Goal: Information Seeking & Learning: Learn about a topic

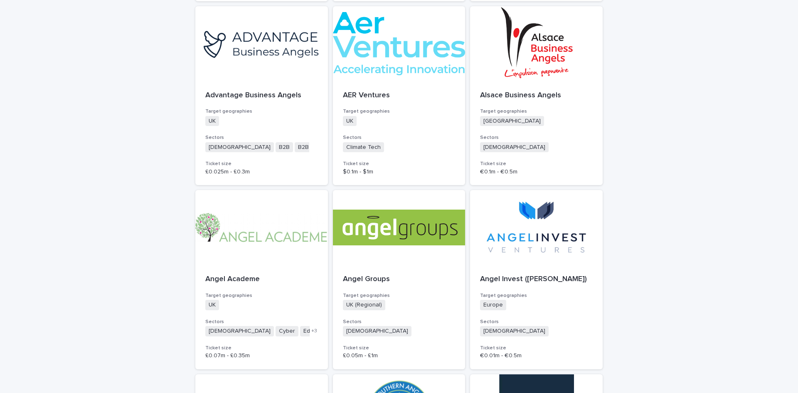
scroll to position [665, 0]
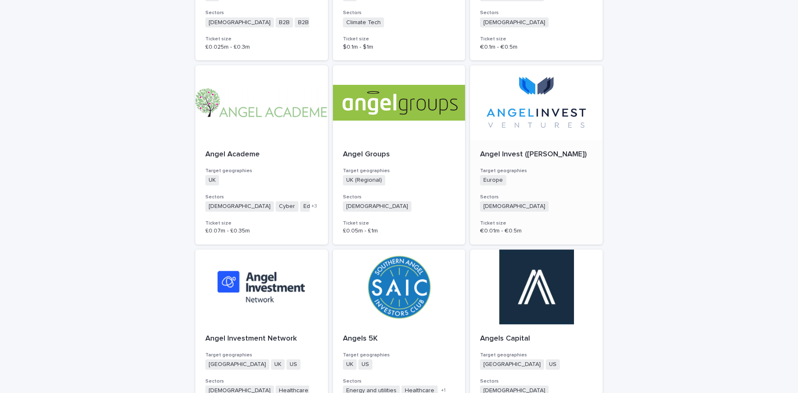
click at [530, 116] on div at bounding box center [536, 102] width 133 height 75
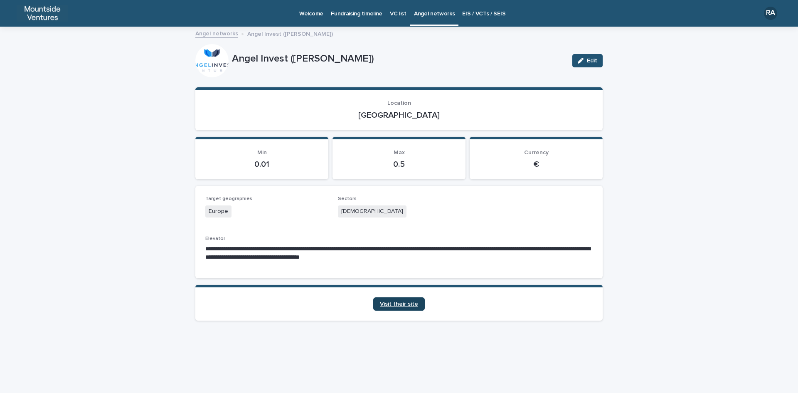
click at [403, 303] on span "Visit their site" at bounding box center [399, 304] width 38 height 6
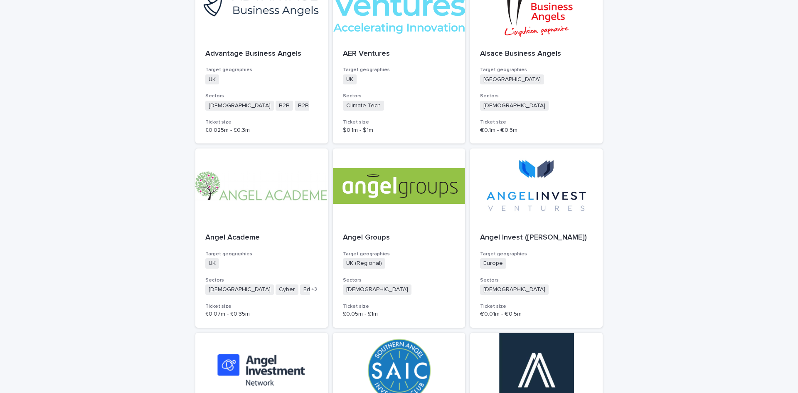
scroll to position [748, 0]
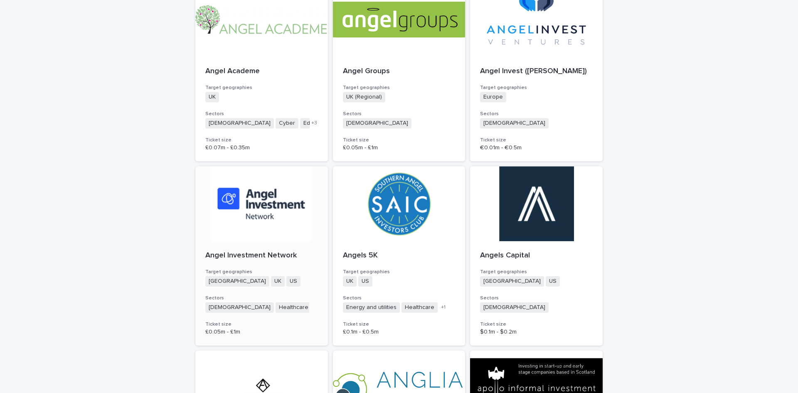
click at [263, 204] on div at bounding box center [261, 203] width 133 height 75
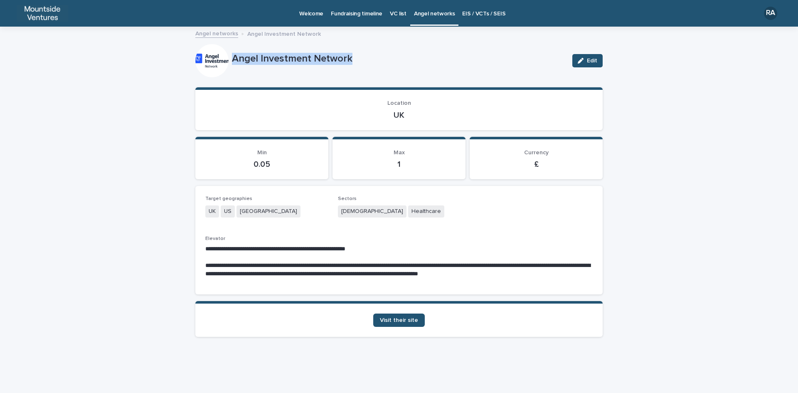
drag, startPoint x: 233, startPoint y: 58, endPoint x: 357, endPoint y: 57, distance: 123.9
click at [357, 57] on p "Angel Investment Network" at bounding box center [399, 59] width 334 height 12
copy p "Angel Investment Network"
drag, startPoint x: 391, startPoint y: 112, endPoint x: 440, endPoint y: 112, distance: 49.5
click at [440, 112] on p "UK" at bounding box center [398, 115] width 387 height 10
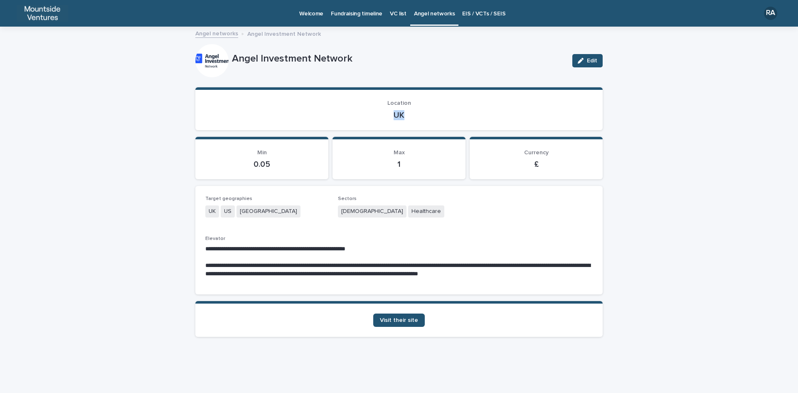
copy p "UK"
drag, startPoint x: 340, startPoint y: 209, endPoint x: 402, endPoint y: 210, distance: 61.5
click at [402, 210] on div "Agnostic Healthcare" at bounding box center [399, 212] width 123 height 14
copy div "Agnostic Healthcare"
click at [407, 321] on span "Visit their site" at bounding box center [399, 320] width 38 height 6
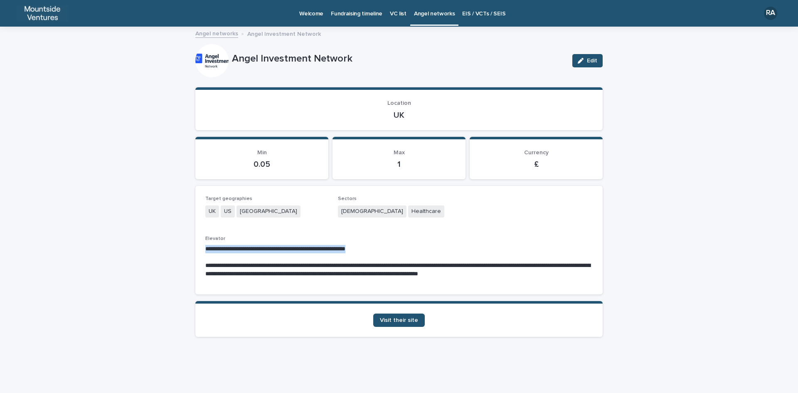
drag, startPoint x: 204, startPoint y: 248, endPoint x: 390, endPoint y: 249, distance: 185.8
click at [390, 249] on div "**********" at bounding box center [398, 240] width 407 height 109
copy p "**********"
click at [397, 323] on span "Visit their site" at bounding box center [399, 320] width 38 height 6
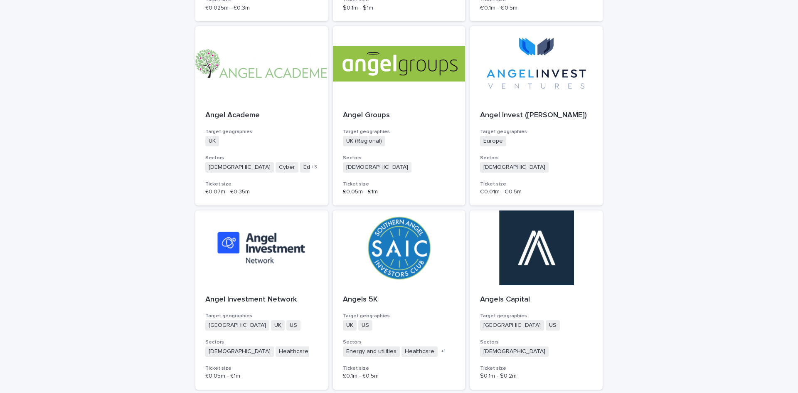
scroll to position [707, 0]
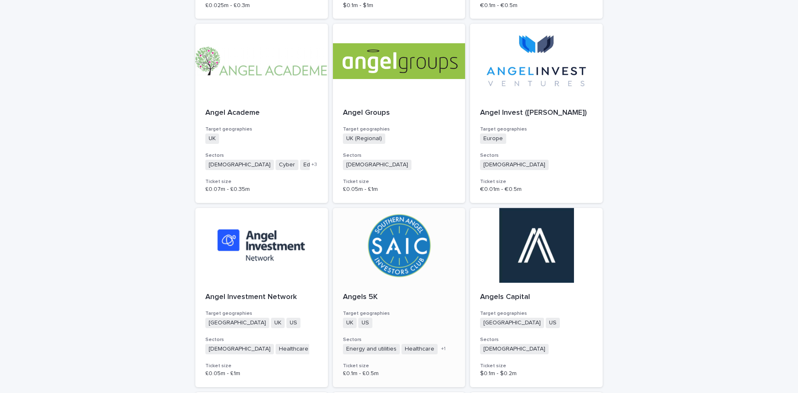
click at [391, 274] on div at bounding box center [399, 245] width 133 height 75
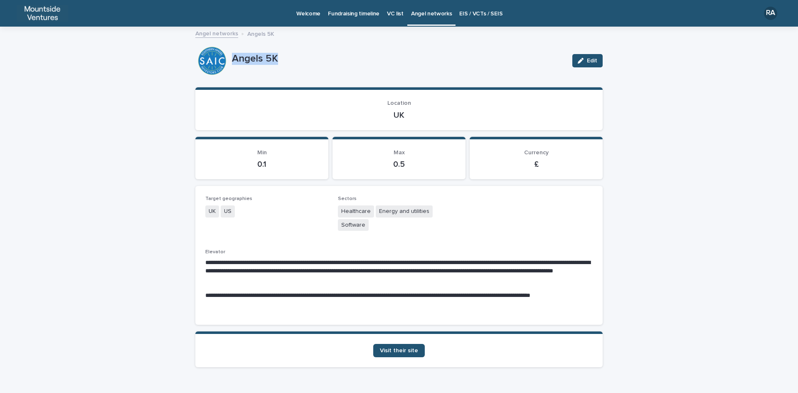
drag, startPoint x: 229, startPoint y: 56, endPoint x: 288, endPoint y: 56, distance: 59.0
click at [288, 56] on p "Angels 5K" at bounding box center [399, 59] width 334 height 12
drag, startPoint x: 201, startPoint y: 260, endPoint x: 282, endPoint y: 263, distance: 81.1
click at [282, 263] on div "**********" at bounding box center [398, 255] width 407 height 139
copy p "**********"
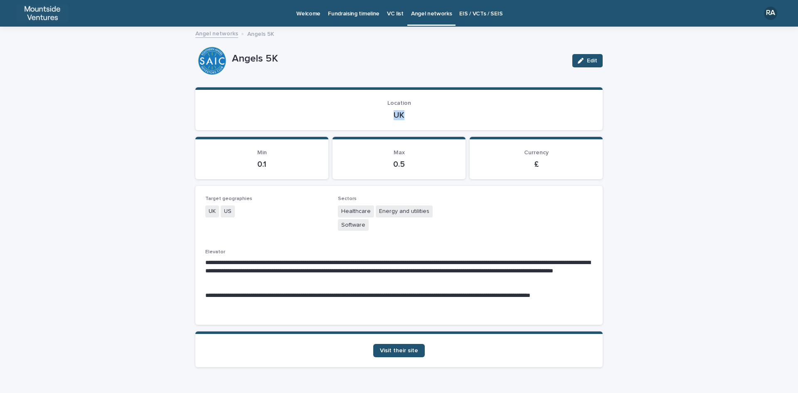
drag, startPoint x: 388, startPoint y: 116, endPoint x: 411, endPoint y: 116, distance: 22.4
click at [411, 116] on p "UK" at bounding box center [398, 115] width 387 height 10
copy p "UK"
drag, startPoint x: 335, startPoint y: 210, endPoint x: 450, endPoint y: 246, distance: 120.3
click at [450, 246] on div "**********" at bounding box center [398, 255] width 387 height 119
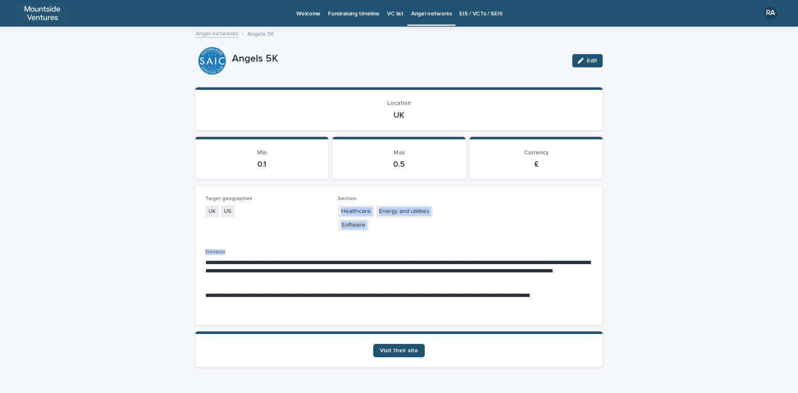
copy div "Healthcare Energy and utilities Software Elevator"
click at [235, 253] on p "Elevator" at bounding box center [398, 252] width 387 height 6
click at [404, 351] on span "Visit their site" at bounding box center [399, 351] width 38 height 6
